Goal: Task Accomplishment & Management: Manage account settings

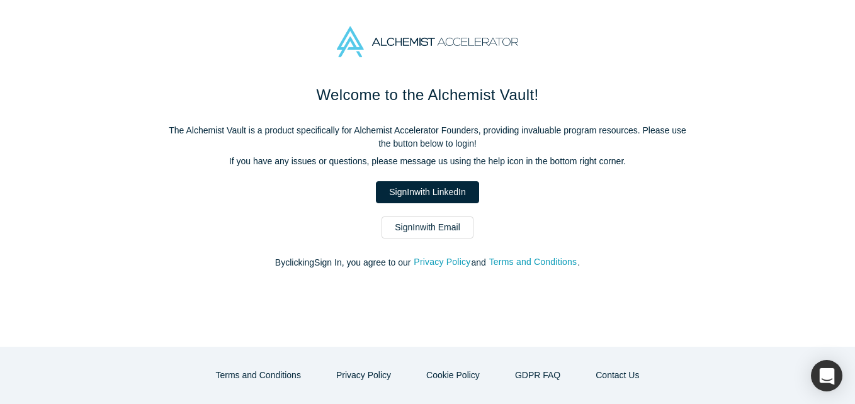
click at [390, 233] on link "Sign In with Email" at bounding box center [428, 228] width 92 height 22
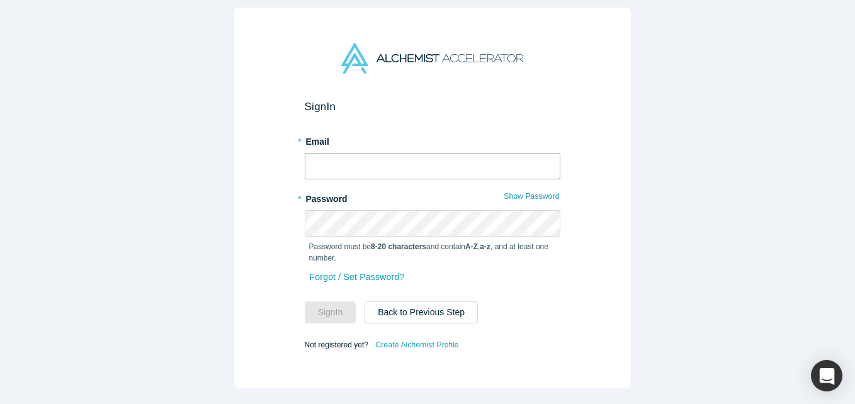
click at [357, 153] on input "text" at bounding box center [433, 166] width 256 height 26
type input "[EMAIL_ADDRESS][DOMAIN_NAME]"
click at [305, 302] on button "Sign In" at bounding box center [331, 313] width 52 height 22
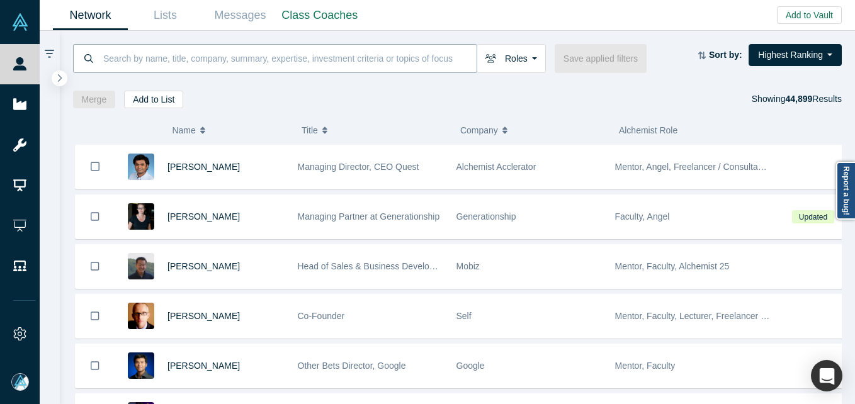
click at [209, 45] on input at bounding box center [289, 58] width 375 height 30
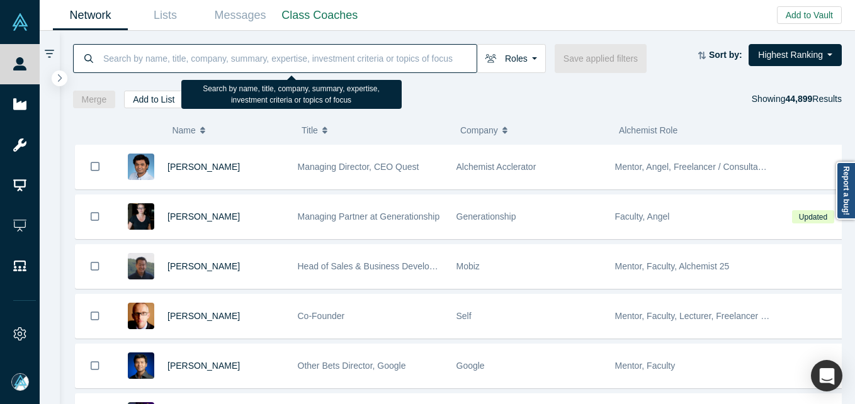
paste input "[PERSON_NAME]"
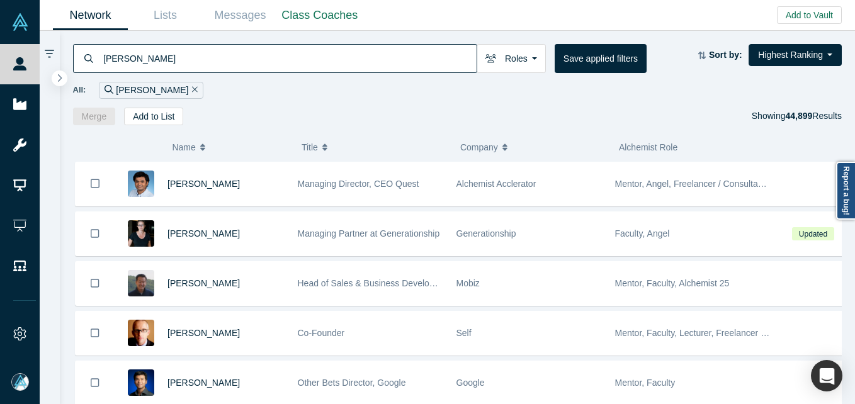
type input "[PERSON_NAME]"
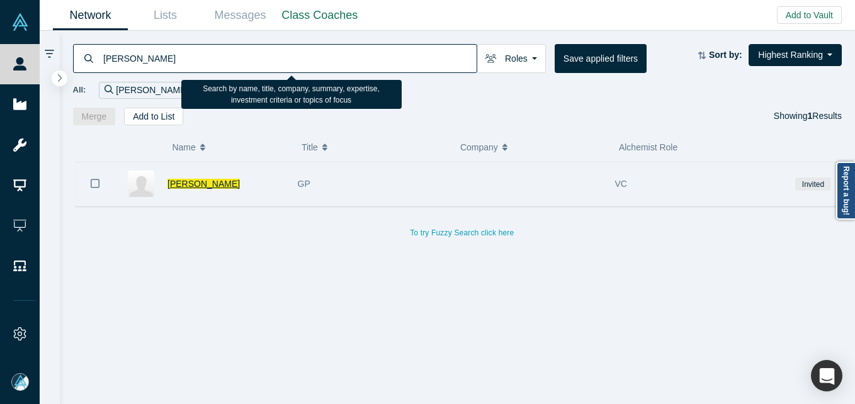
click at [196, 188] on span "[PERSON_NAME]" at bounding box center [204, 184] width 72 height 10
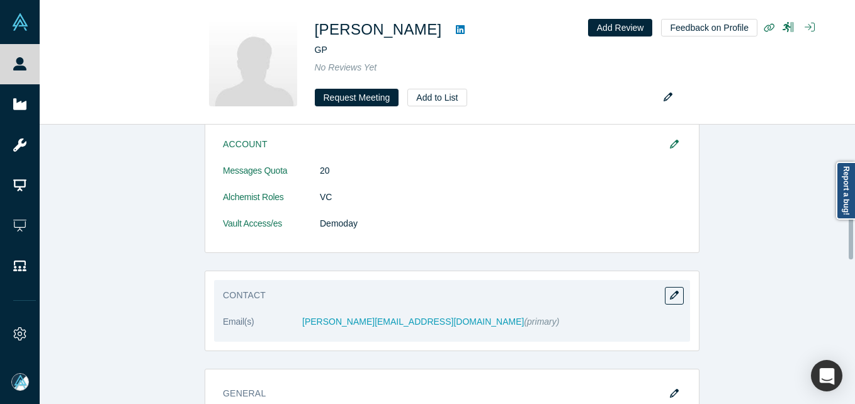
scroll to position [189, 0]
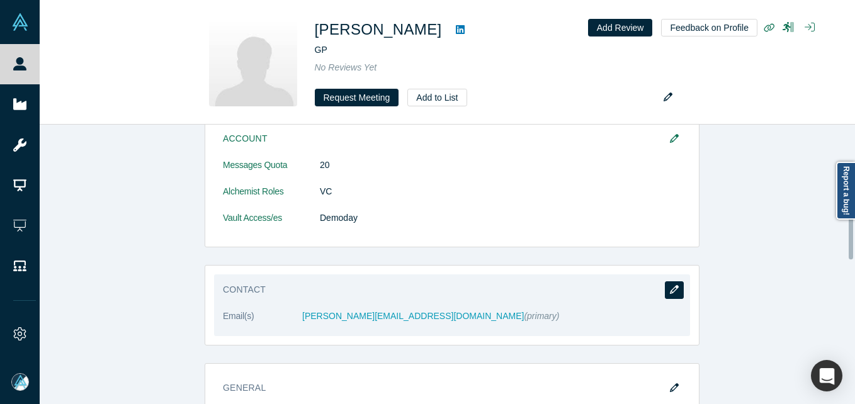
click at [665, 286] on button "button" at bounding box center [674, 291] width 19 height 18
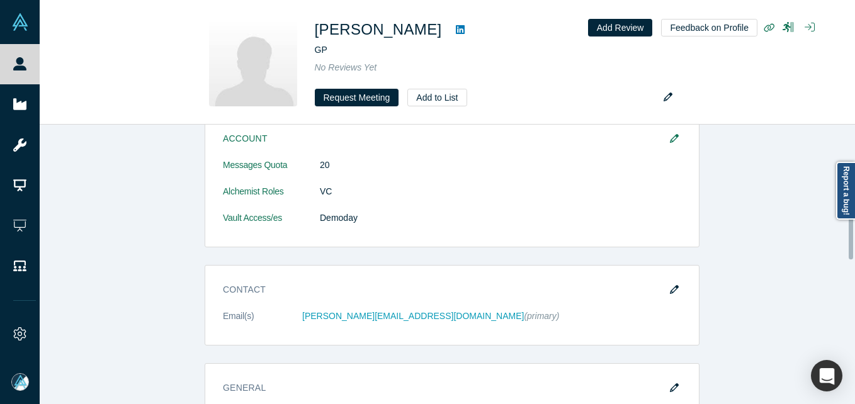
scroll to position [0, 0]
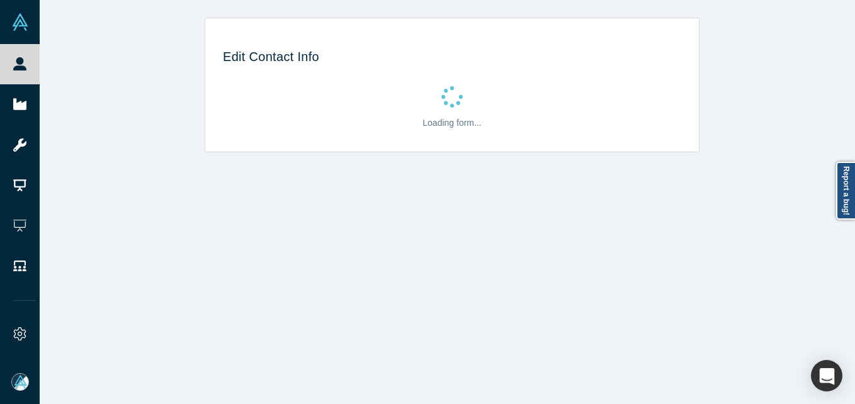
select select "US"
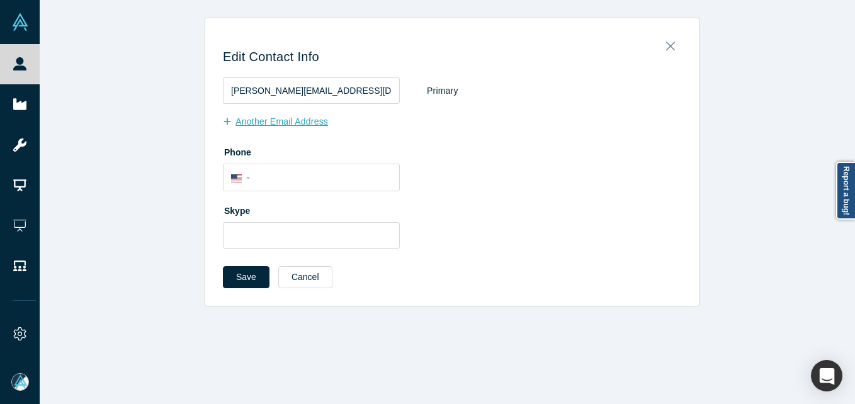
click at [300, 123] on button "Another Email Address" at bounding box center [282, 122] width 118 height 22
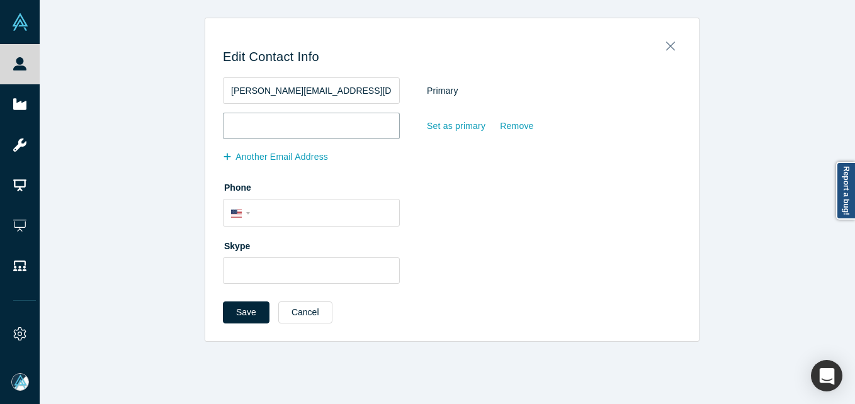
click at [288, 134] on input "email" at bounding box center [311, 126] width 177 height 26
paste input "[PERSON_NAME]"
type input "[PERSON_NAME]"
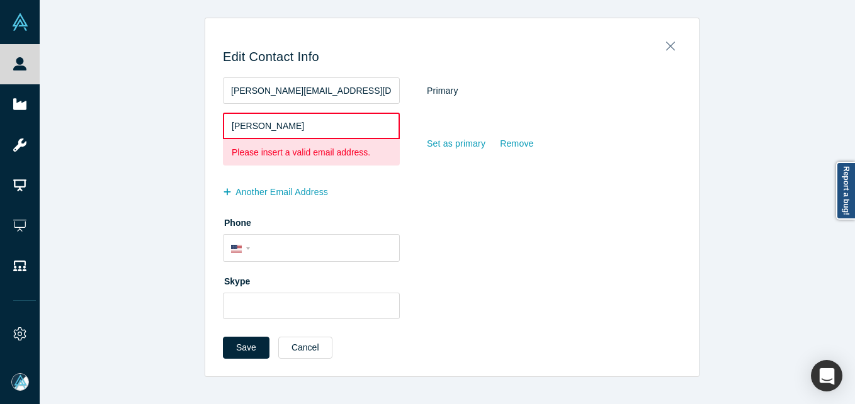
drag, startPoint x: 303, startPoint y: 130, endPoint x: 163, endPoint y: 127, distance: 139.9
click at [163, 127] on div "Edit Contact Info [PERSON_NAME][EMAIL_ADDRESS][DOMAIN_NAME] Primary [PERSON_NAM…" at bounding box center [452, 198] width 825 height 360
paste input "[EMAIL_ADDRESS][DOMAIN_NAME]"
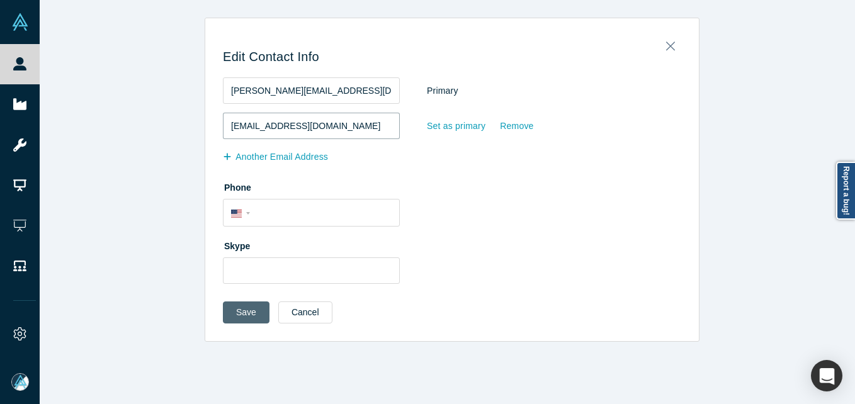
type input "[EMAIL_ADDRESS][DOMAIN_NAME]"
click at [254, 317] on button "Save" at bounding box center [246, 313] width 47 height 22
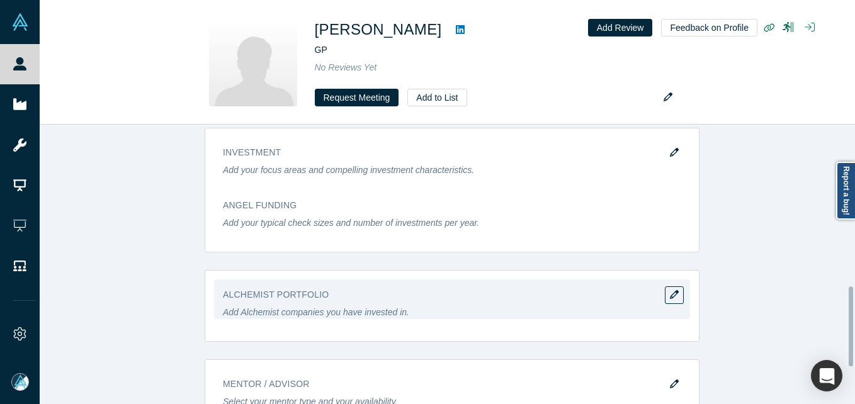
scroll to position [315, 0]
